Goal: Transaction & Acquisition: Book appointment/travel/reservation

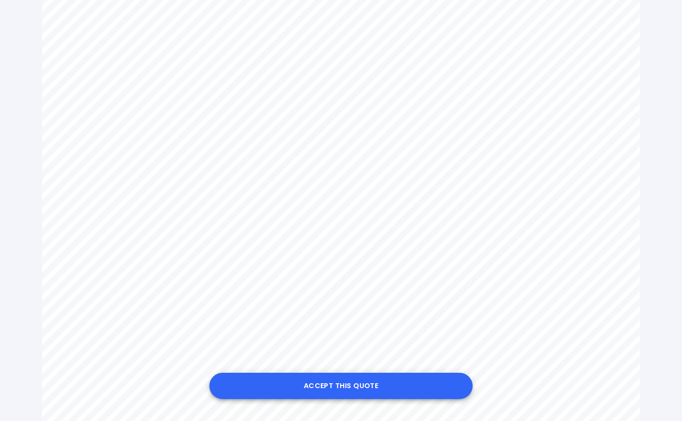
scroll to position [296, 0]
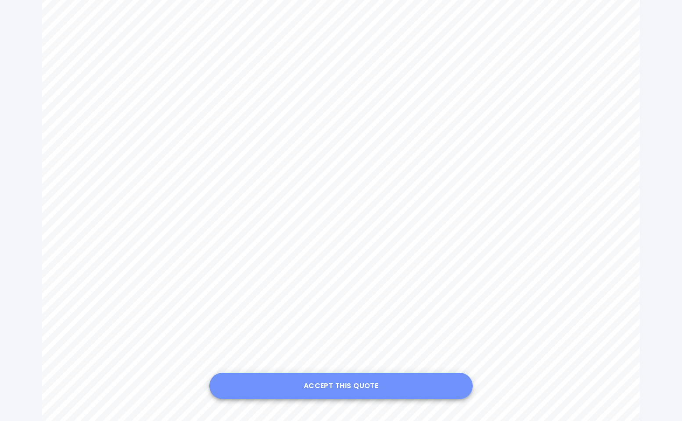
click at [355, 388] on button "Accept this Quote" at bounding box center [340, 386] width 263 height 26
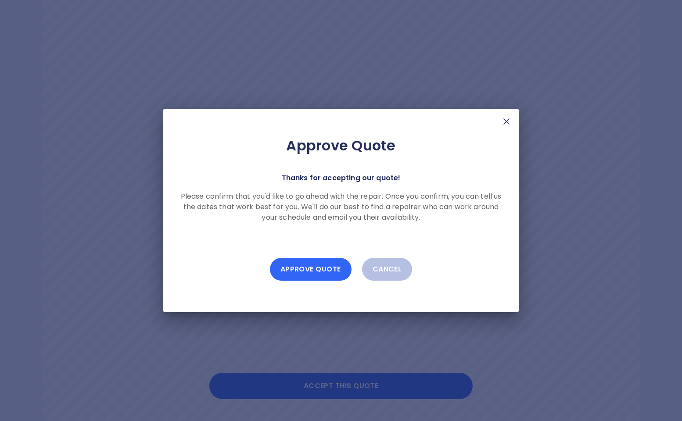
click at [319, 277] on button "Approve Quote" at bounding box center [311, 269] width 82 height 23
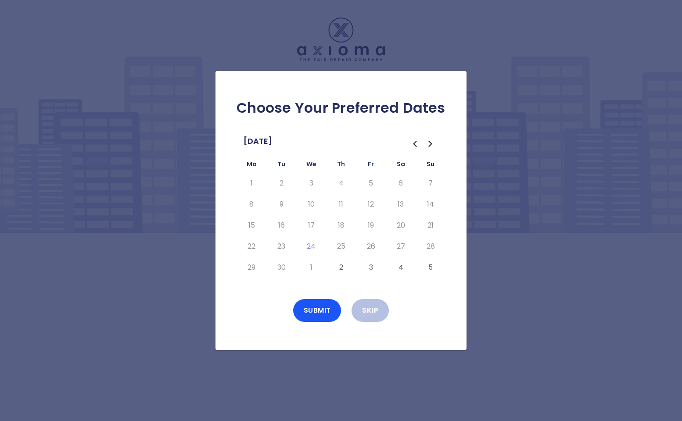
click at [429, 145] on icon "Go to the Next Month" at bounding box center [430, 143] width 3 height 5
click at [415, 144] on icon "Go to the Previous Month" at bounding box center [414, 144] width 11 height 11
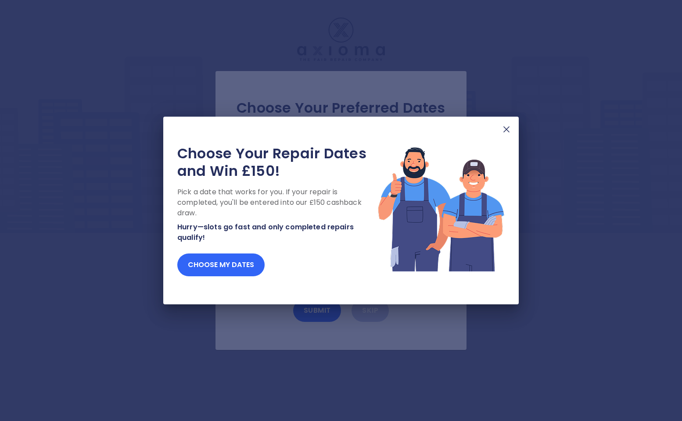
click at [219, 269] on button "Choose my dates" at bounding box center [220, 265] width 87 height 23
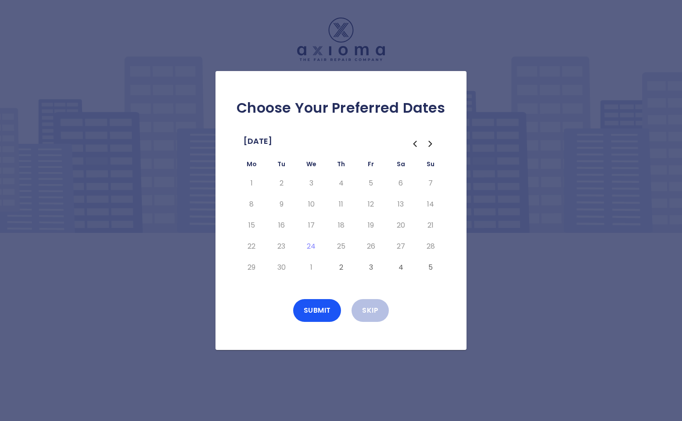
click at [342, 269] on button "2" at bounding box center [341, 268] width 16 height 14
click at [318, 311] on button "Submit" at bounding box center [317, 310] width 48 height 23
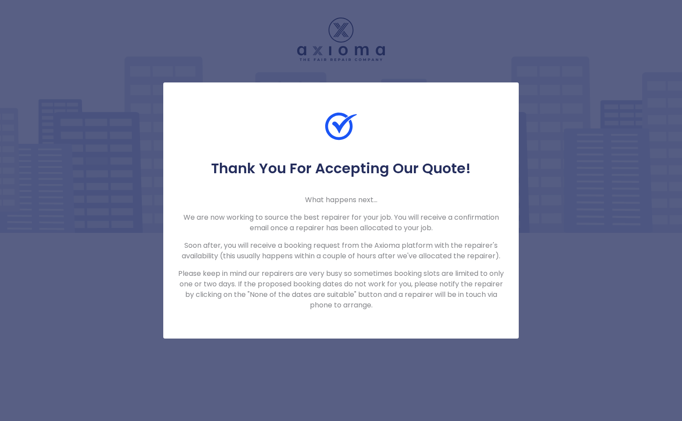
click at [563, 286] on div "Thank You For Accepting Our Quote! What happens next... We are now working to s…" at bounding box center [341, 210] width 682 height 421
